Goal: Check status: Check status

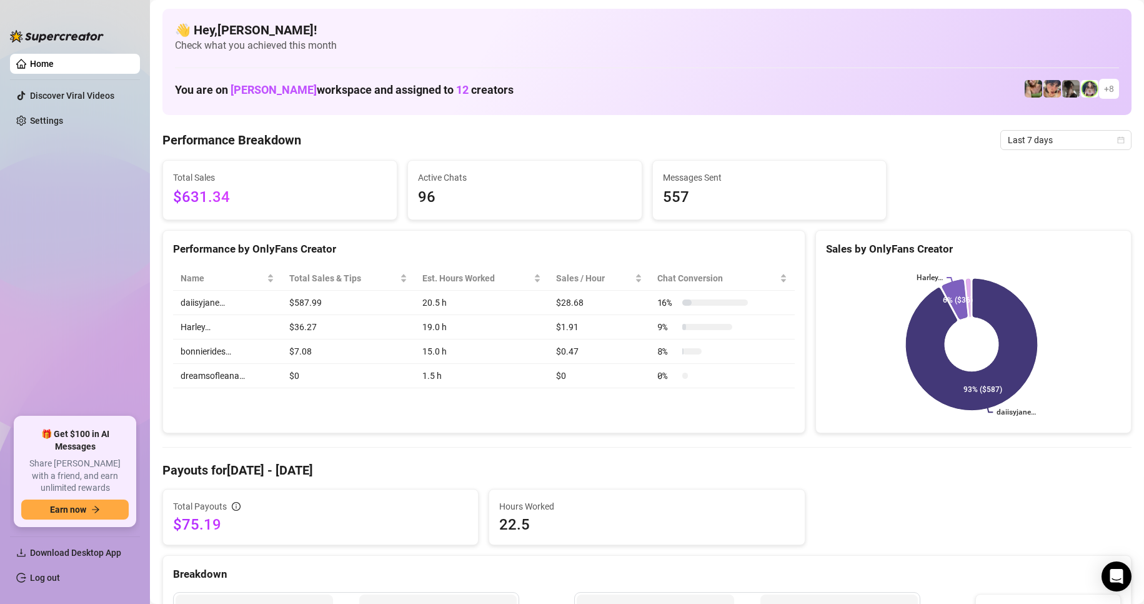
click at [93, 201] on ul "Home Discover Viral Videos Settings" at bounding box center [75, 230] width 130 height 363
drag, startPoint x: 272, startPoint y: 191, endPoint x: 709, endPoint y: 197, distance: 436.9
click at [327, 196] on span "$631.34" at bounding box center [280, 198] width 214 height 24
click at [1038, 139] on span "Last 7 days" at bounding box center [1066, 140] width 116 height 19
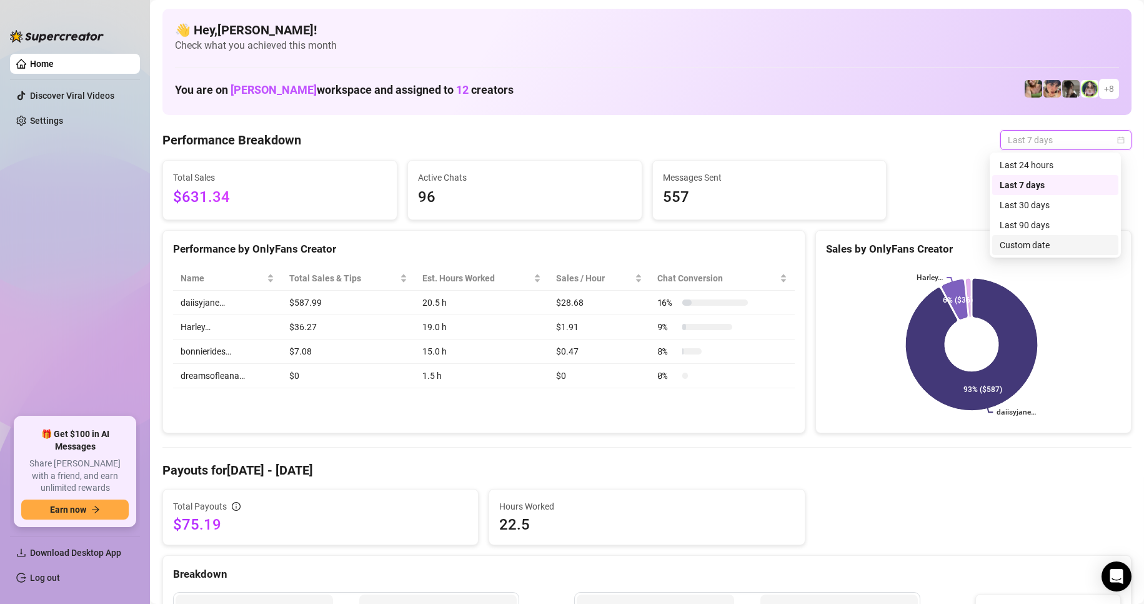
click at [1026, 247] on div "Custom date" at bounding box center [1055, 245] width 111 height 14
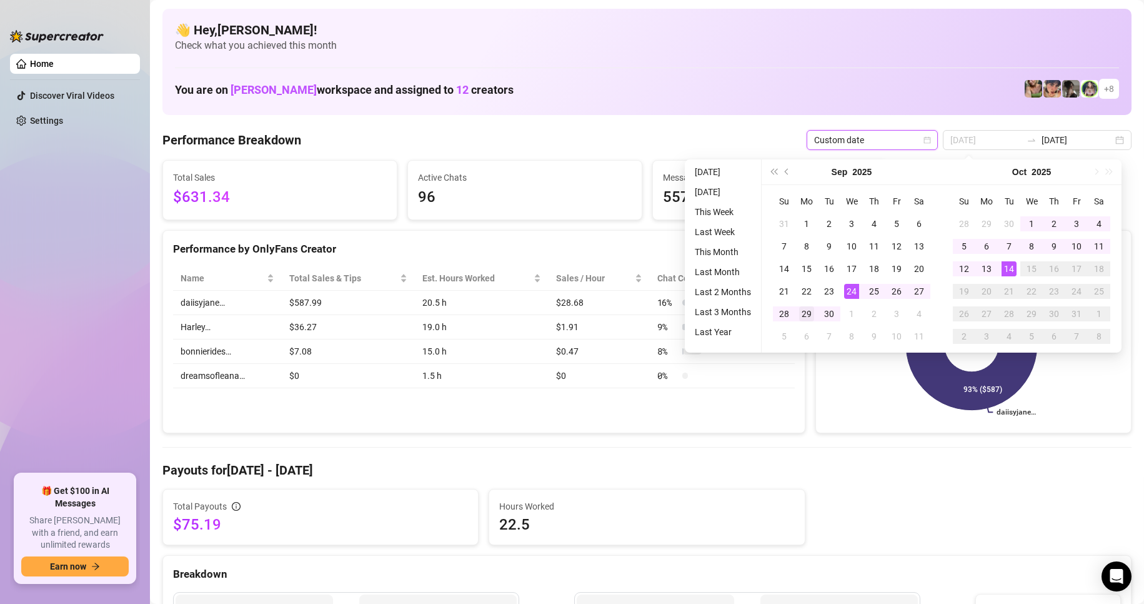
type input "2025-09-29"
click at [806, 312] on div "29" at bounding box center [806, 313] width 15 height 15
type input "2025-10-12"
click at [967, 268] on div "12" at bounding box center [964, 268] width 15 height 15
type input "2025-09-29"
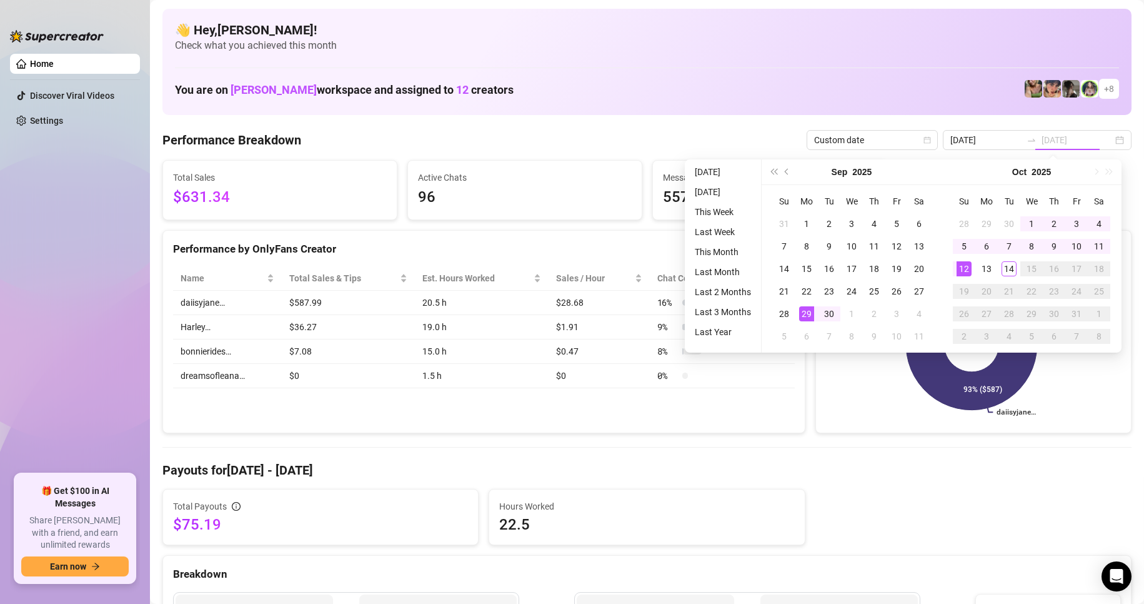
type input "2025-10-12"
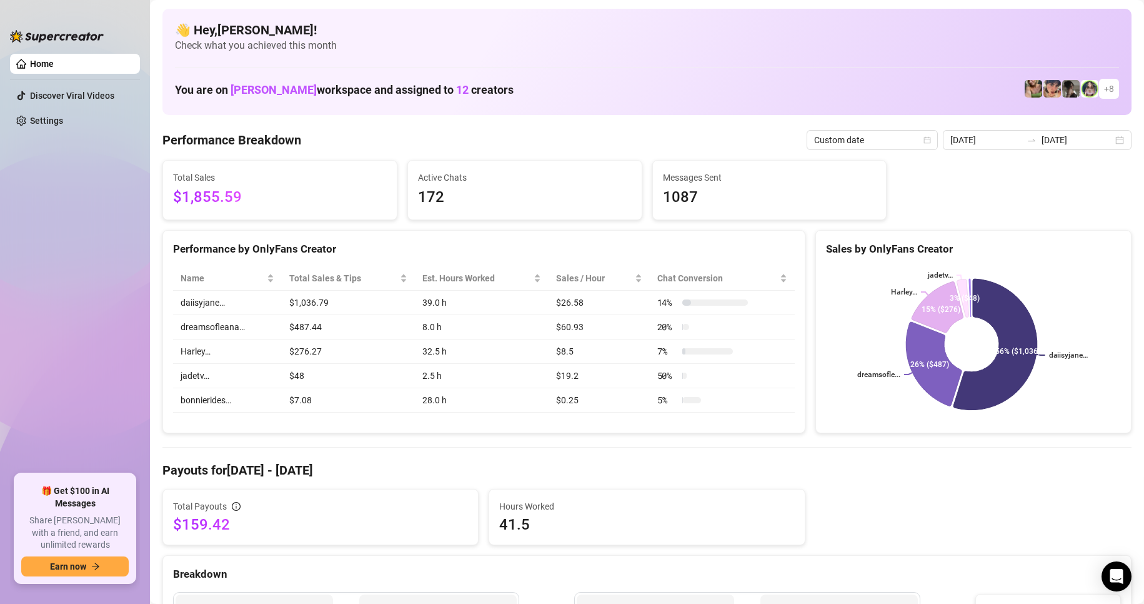
click at [225, 206] on span "$1,855.59" at bounding box center [280, 198] width 214 height 24
click at [1035, 142] on div at bounding box center [1032, 140] width 20 height 10
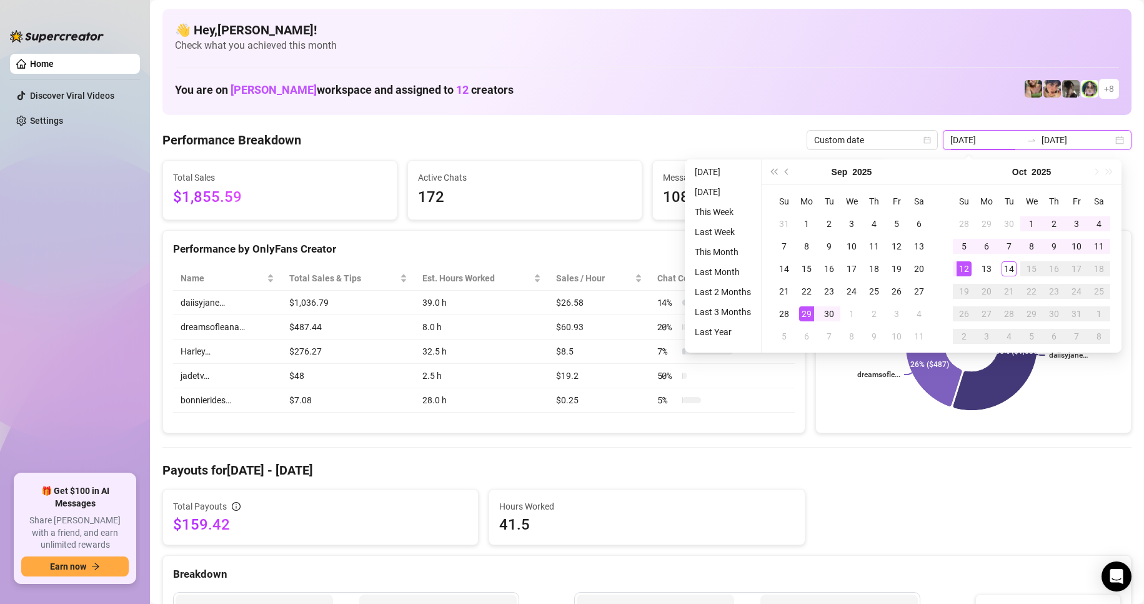
click at [1031, 140] on icon "swap-right" at bounding box center [1031, 140] width 7 height 2
type input "2025-09-29"
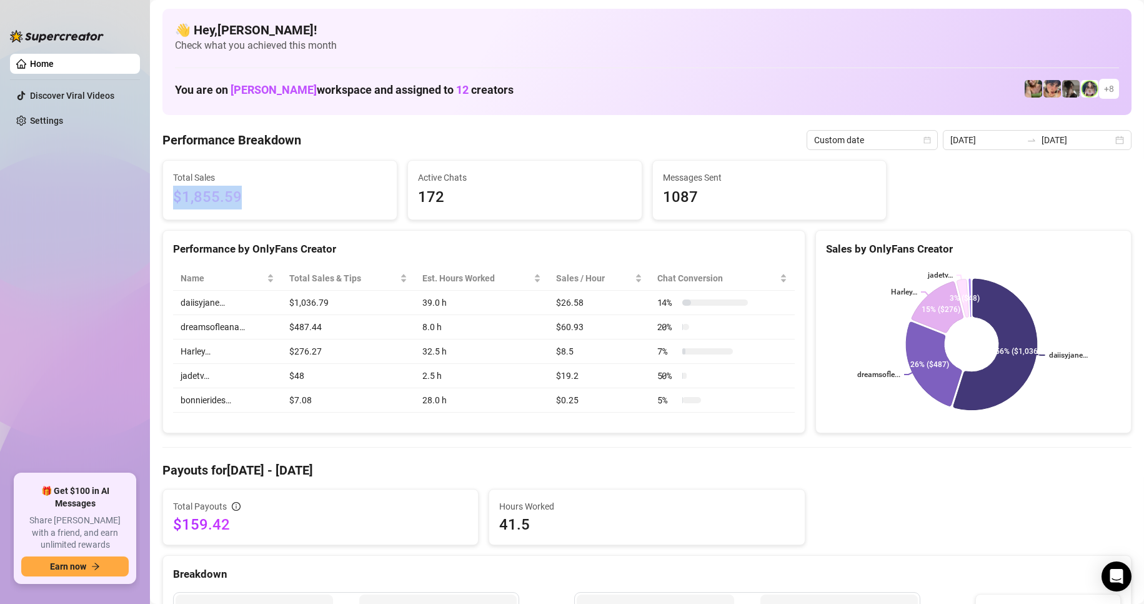
drag, startPoint x: 247, startPoint y: 198, endPoint x: 168, endPoint y: 202, distance: 79.5
click at [168, 202] on div "Total Sales $1,855.59" at bounding box center [280, 190] width 234 height 59
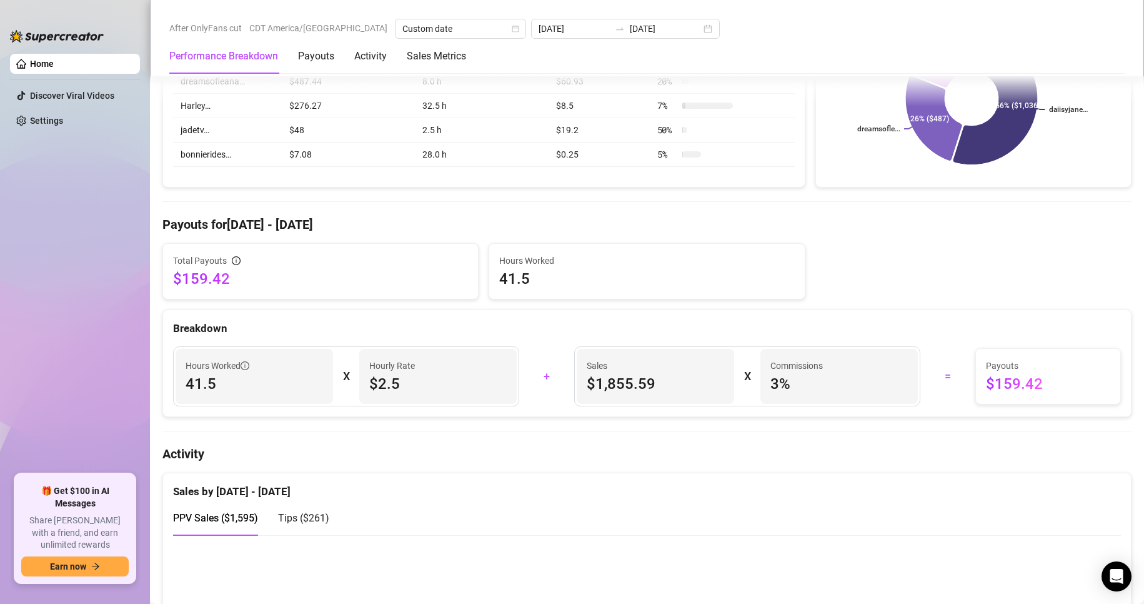
scroll to position [250, 0]
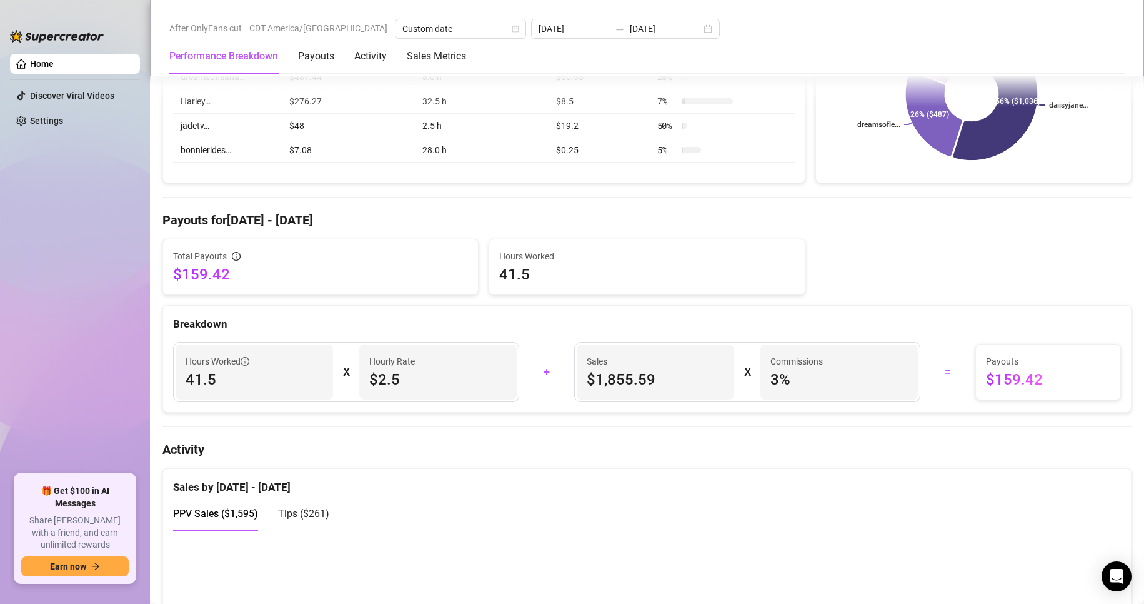
click at [776, 540] on canvas at bounding box center [641, 602] width 937 height 125
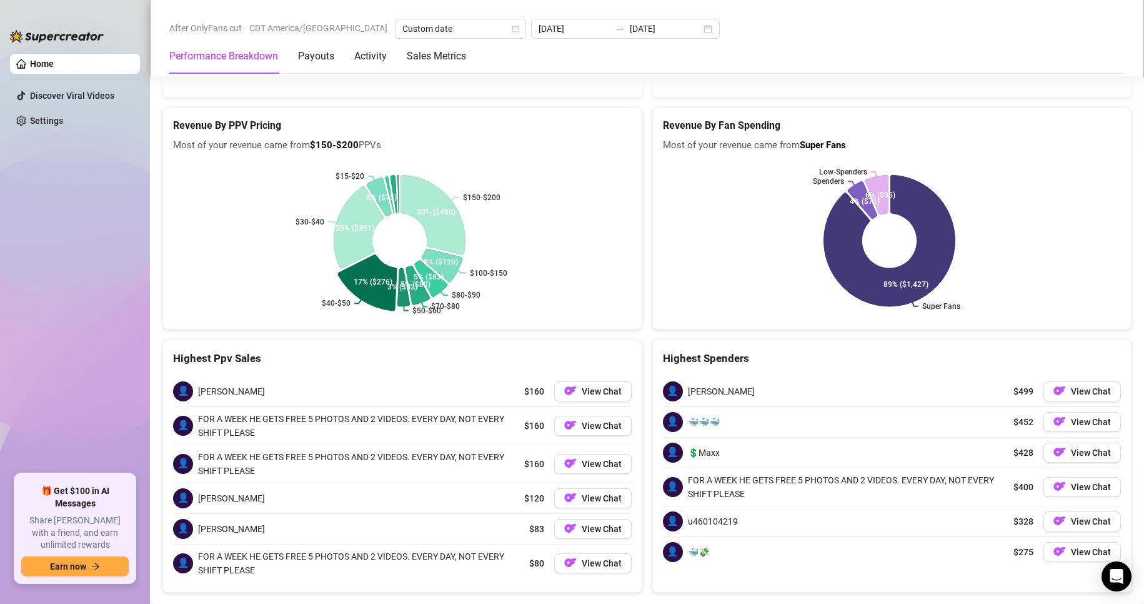
scroll to position [1620, 0]
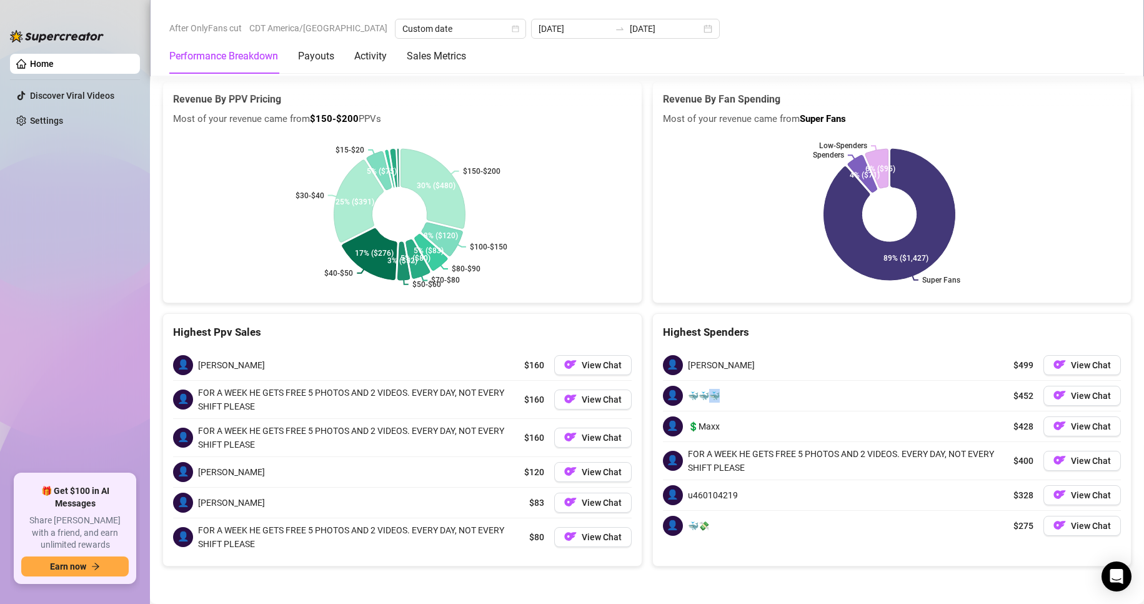
drag, startPoint x: 712, startPoint y: 398, endPoint x: 744, endPoint y: 398, distance: 31.9
click at [744, 398] on div "👤 🐳🐳🐳 $452 View Chat" at bounding box center [892, 396] width 459 height 30
click at [771, 395] on div "👤 🐳🐳🐳 $452 View Chat" at bounding box center [892, 396] width 459 height 30
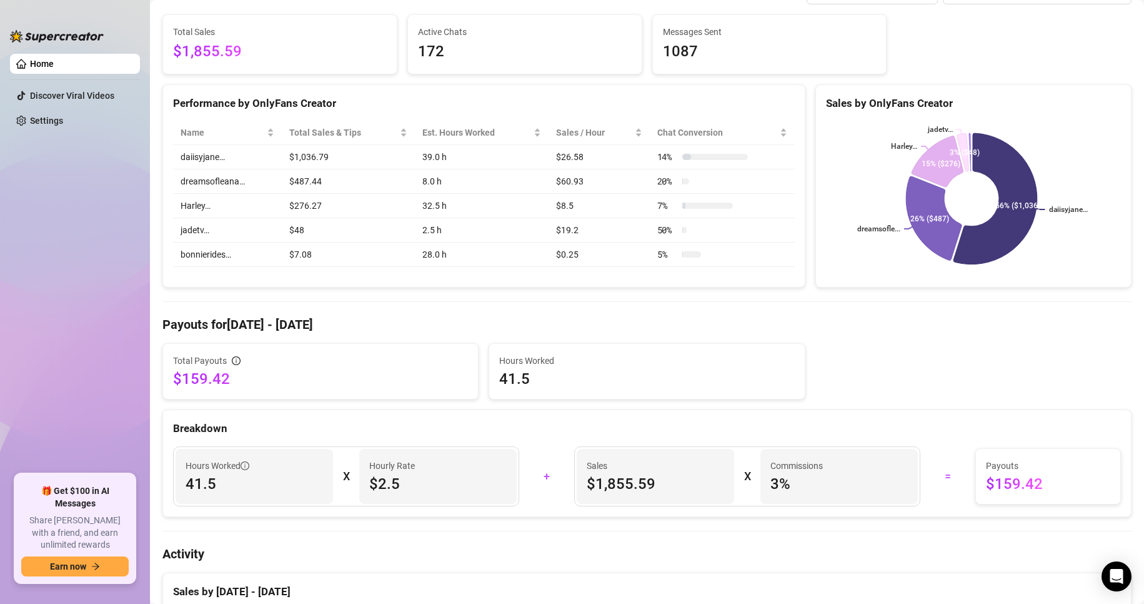
scroll to position [437, 0]
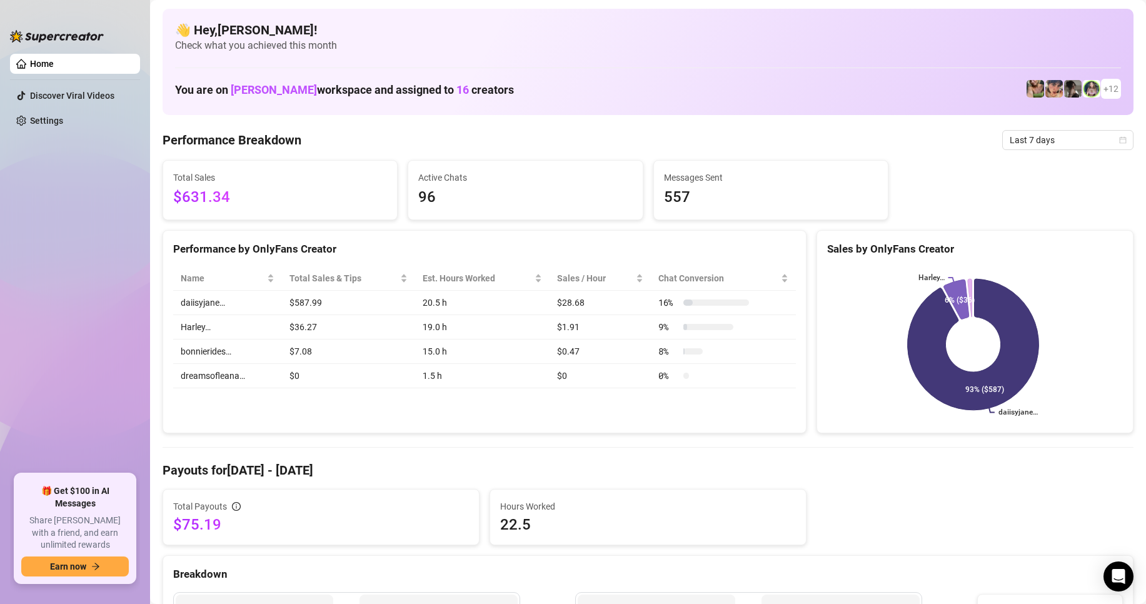
drag, startPoint x: 324, startPoint y: 285, endPoint x: 171, endPoint y: 152, distance: 202.5
click at [322, 284] on span "Total Sales & Tips" at bounding box center [343, 278] width 108 height 14
drag, startPoint x: 189, startPoint y: 201, endPoint x: 68, endPoint y: 176, distance: 123.3
click at [188, 202] on span "$631.34" at bounding box center [280, 198] width 214 height 24
